Goal: Information Seeking & Learning: Learn about a topic

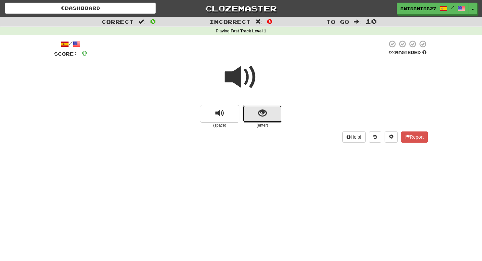
click at [254, 117] on button "show sentence" at bounding box center [261, 114] width 39 height 18
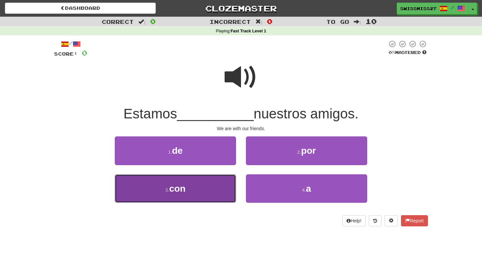
click at [199, 187] on button "3 . con" at bounding box center [175, 189] width 121 height 29
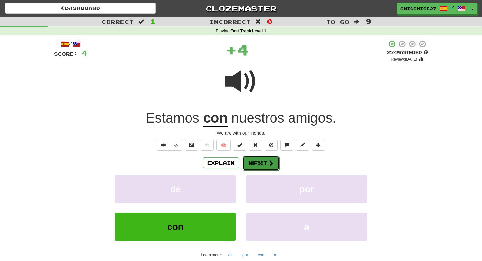
click at [263, 161] on button "Next" at bounding box center [260, 163] width 37 height 15
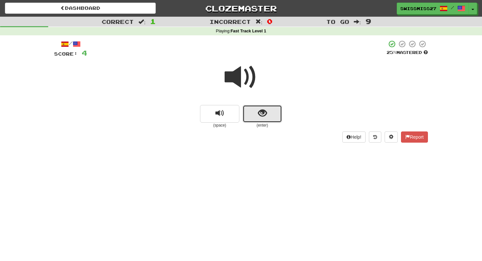
click at [257, 118] on button "show sentence" at bounding box center [261, 114] width 39 height 18
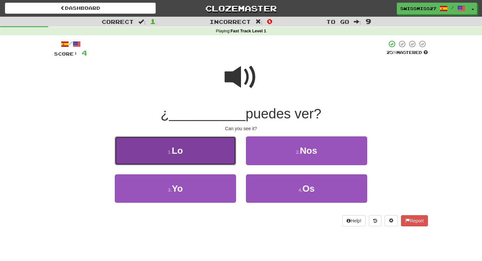
click at [209, 153] on button "1 . Lo" at bounding box center [175, 151] width 121 height 29
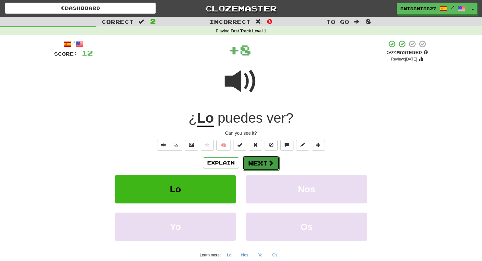
click at [266, 161] on button "Next" at bounding box center [260, 163] width 37 height 15
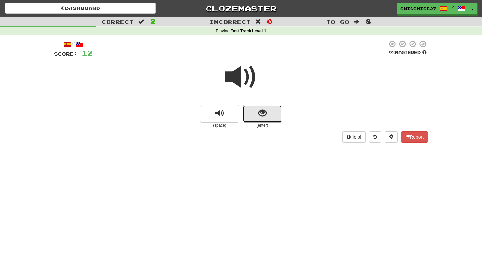
click at [254, 118] on button "show sentence" at bounding box center [261, 114] width 39 height 18
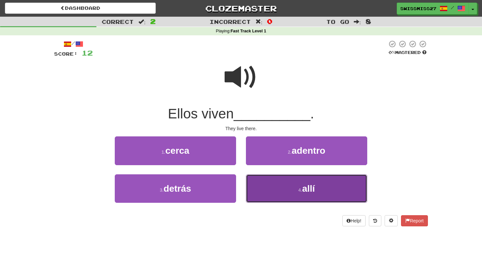
click at [281, 188] on button "4 . allí" at bounding box center [306, 189] width 121 height 29
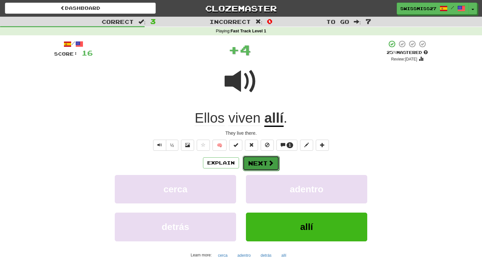
click at [269, 163] on span at bounding box center [271, 163] width 6 height 6
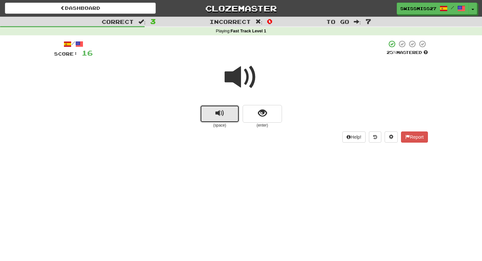
click at [223, 117] on span "replay audio" at bounding box center [219, 113] width 9 height 9
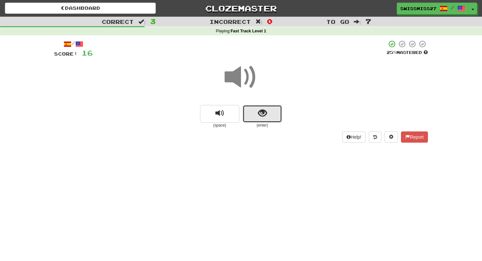
click at [264, 121] on button "show sentence" at bounding box center [261, 114] width 39 height 18
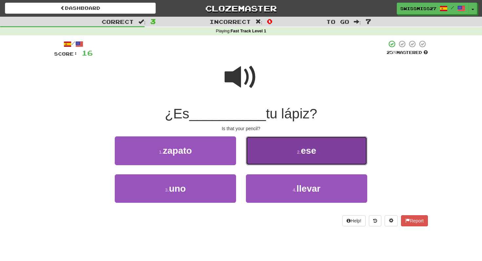
click at [281, 148] on button "2 . ese" at bounding box center [306, 151] width 121 height 29
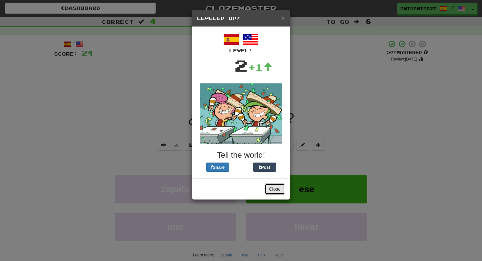
click at [276, 186] on button "Close" at bounding box center [274, 189] width 20 height 11
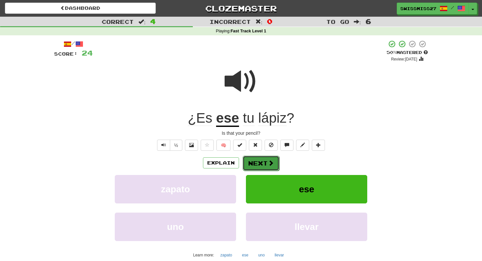
click at [275, 169] on button "Next" at bounding box center [260, 163] width 37 height 15
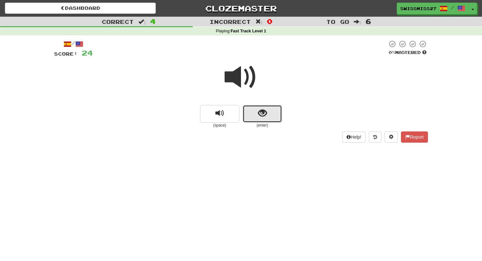
click at [260, 121] on button "show sentence" at bounding box center [261, 114] width 39 height 18
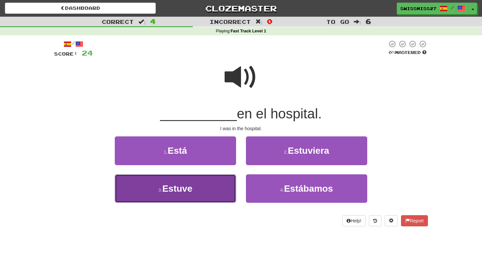
click at [201, 183] on button "3 . Estuve" at bounding box center [175, 189] width 121 height 29
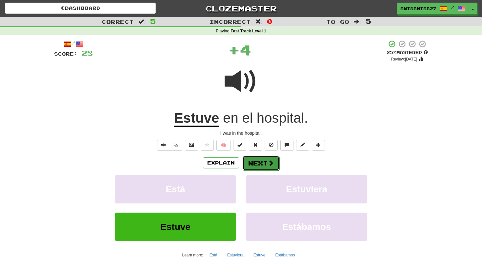
click at [271, 161] on span at bounding box center [271, 163] width 6 height 6
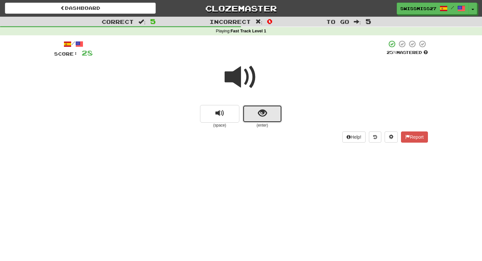
click at [268, 115] on button "show sentence" at bounding box center [261, 114] width 39 height 18
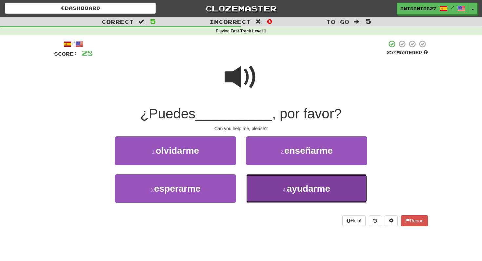
click at [296, 185] on span "ayudarme" at bounding box center [308, 189] width 43 height 10
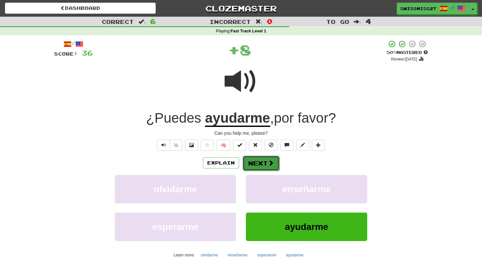
click at [264, 160] on button "Next" at bounding box center [260, 163] width 37 height 15
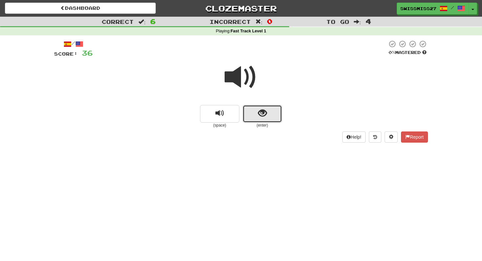
click at [264, 119] on button "show sentence" at bounding box center [261, 114] width 39 height 18
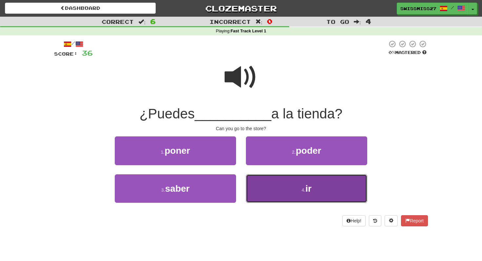
click at [277, 201] on button "4 . ir" at bounding box center [306, 189] width 121 height 29
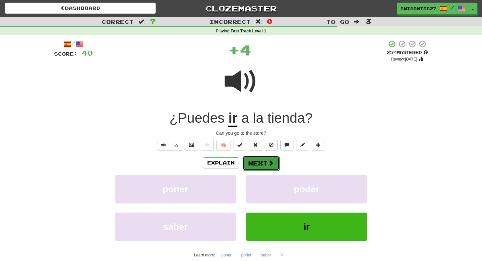
click at [269, 159] on button "Next" at bounding box center [260, 163] width 37 height 15
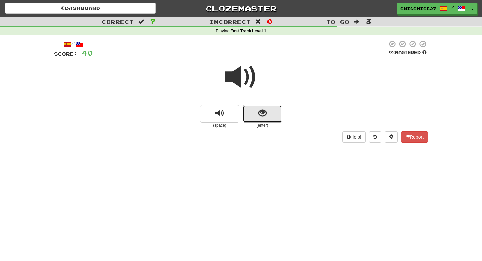
click at [261, 122] on button "show sentence" at bounding box center [261, 114] width 39 height 18
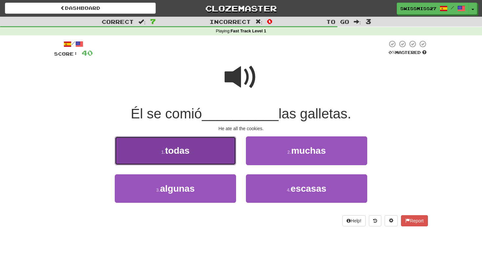
click at [215, 151] on button "1 . todas" at bounding box center [175, 151] width 121 height 29
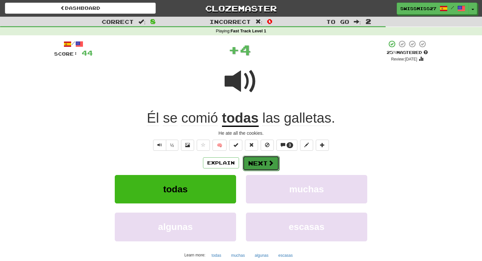
click at [268, 165] on span at bounding box center [271, 163] width 6 height 6
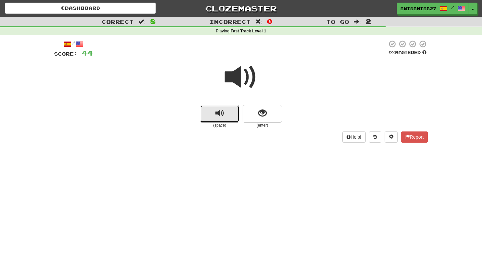
click at [222, 114] on span "replay audio" at bounding box center [219, 113] width 9 height 9
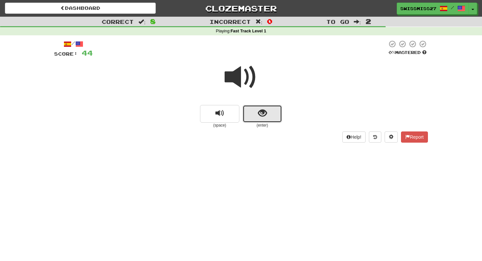
click at [272, 115] on button "show sentence" at bounding box center [261, 114] width 39 height 18
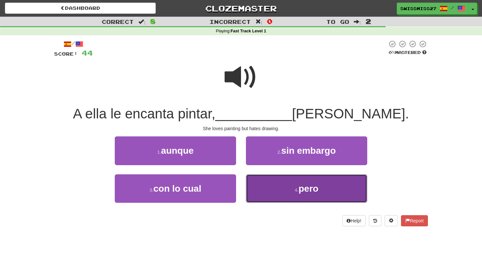
click at [309, 195] on button "4 . pero" at bounding box center [306, 189] width 121 height 29
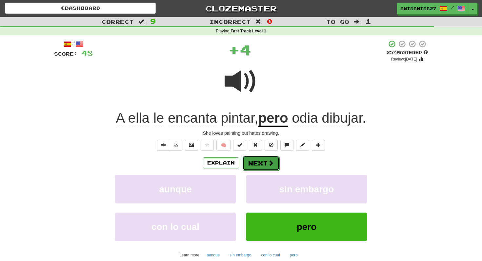
click at [257, 160] on button "Next" at bounding box center [260, 163] width 37 height 15
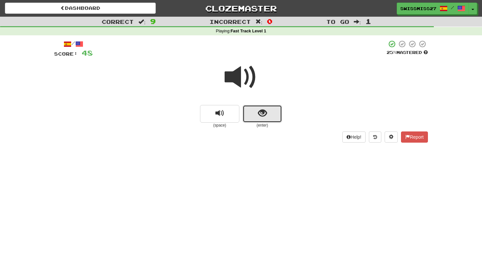
click at [256, 117] on button "show sentence" at bounding box center [261, 114] width 39 height 18
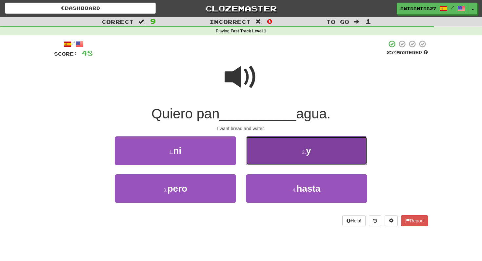
click at [283, 151] on button "2 . y" at bounding box center [306, 151] width 121 height 29
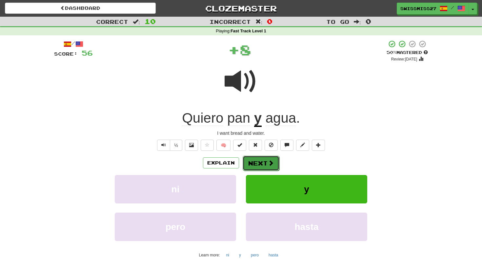
click at [270, 159] on button "Next" at bounding box center [260, 163] width 37 height 15
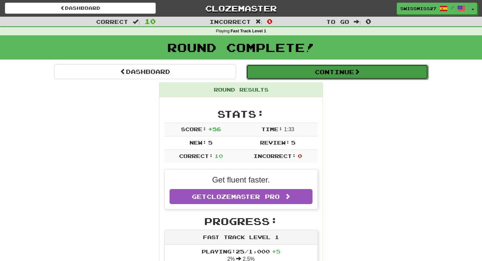
click at [296, 78] on button "Continue" at bounding box center [337, 72] width 182 height 15
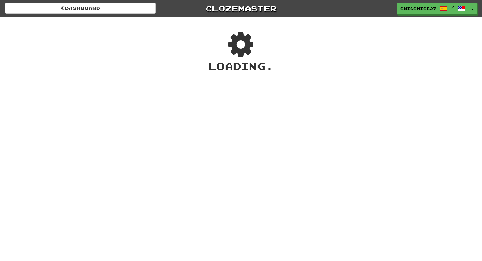
click at [104, 14] on div "Dashboard Clozemaster swissmiss27 / Toggle Dropdown Dashboard Leaderboard Activ…" at bounding box center [241, 8] width 472 height 17
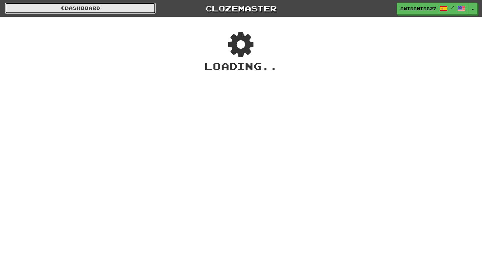
click at [94, 10] on link "Dashboard" at bounding box center [80, 8] width 151 height 11
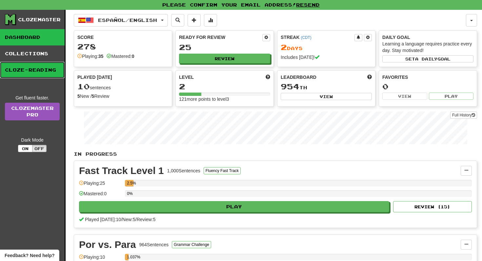
click at [50, 68] on link "Cloze-Reading" at bounding box center [32, 70] width 65 height 16
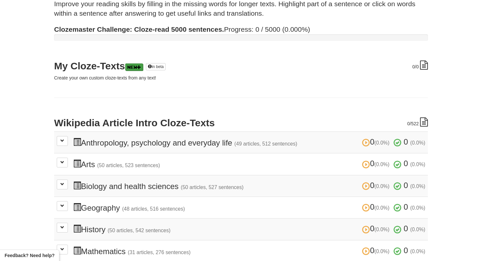
scroll to position [45, 0]
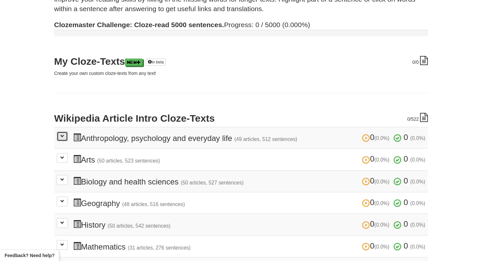
click at [62, 139] on button at bounding box center [62, 137] width 11 height 10
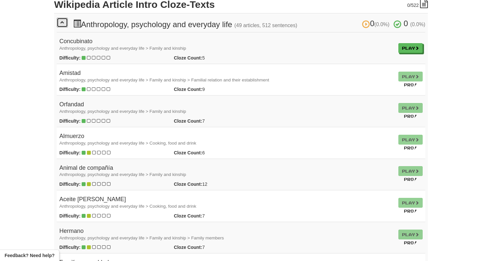
scroll to position [159, 0]
click at [406, 137] on td "Play Pro!" at bounding box center [409, 143] width 29 height 32
click at [407, 54] on td "Play" at bounding box center [409, 49] width 29 height 32
click at [405, 50] on link "Play" at bounding box center [410, 49] width 24 height 10
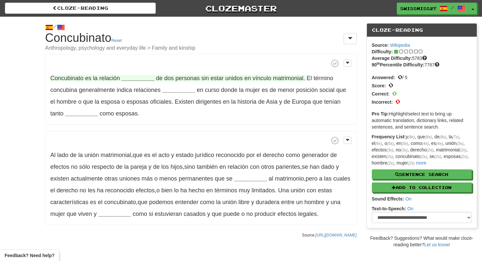
click at [77, 79] on span "Concubinato" at bounding box center [66, 78] width 33 height 7
click at [98, 81] on span "Concubinato es la relación" at bounding box center [85, 78] width 71 height 7
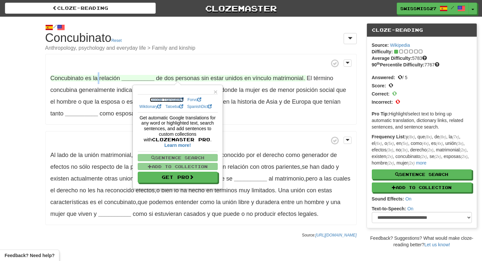
click at [160, 99] on link "Google Translate" at bounding box center [167, 100] width 34 height 5
click at [216, 92] on span "×" at bounding box center [215, 92] width 4 height 8
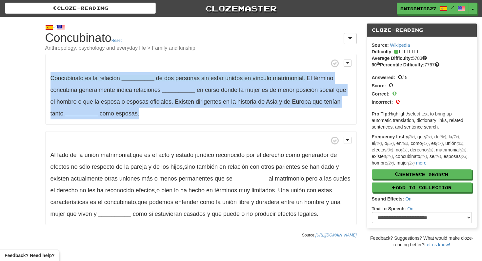
drag, startPoint x: 145, startPoint y: 115, endPoint x: 32, endPoint y: 79, distance: 118.2
click at [32, 79] on div "/ Cloze-Reading Concubinato Reset Anthropology, psychology and everyday life > …" at bounding box center [241, 133] width 482 height 232
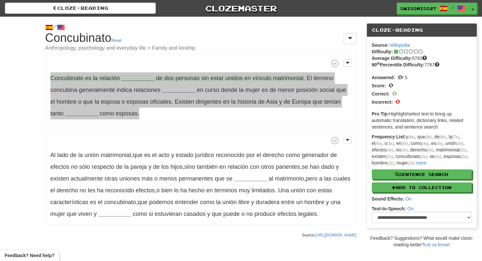
copy p "Concubinato es la relación __________ de dos personas sin estar unidos en víncu…"
